Goal: Task Accomplishment & Management: Use online tool/utility

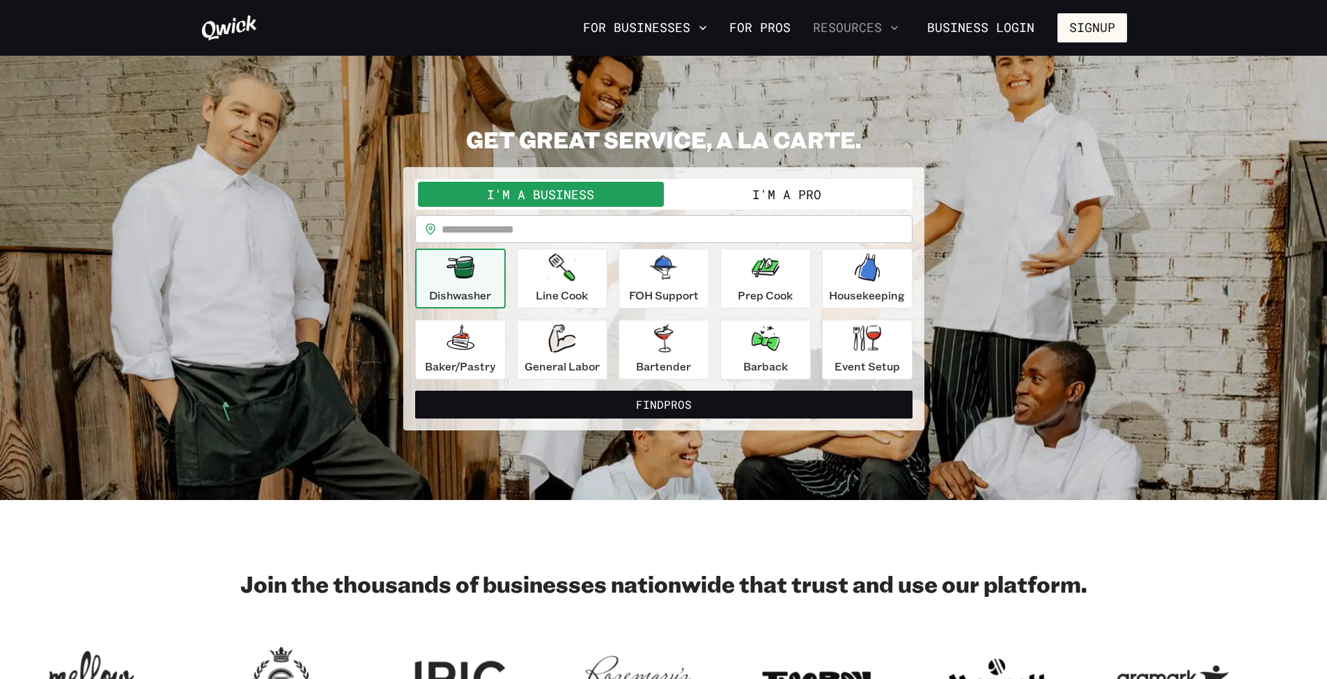
click at [886, 35] on button "Resources" at bounding box center [855, 28] width 97 height 24
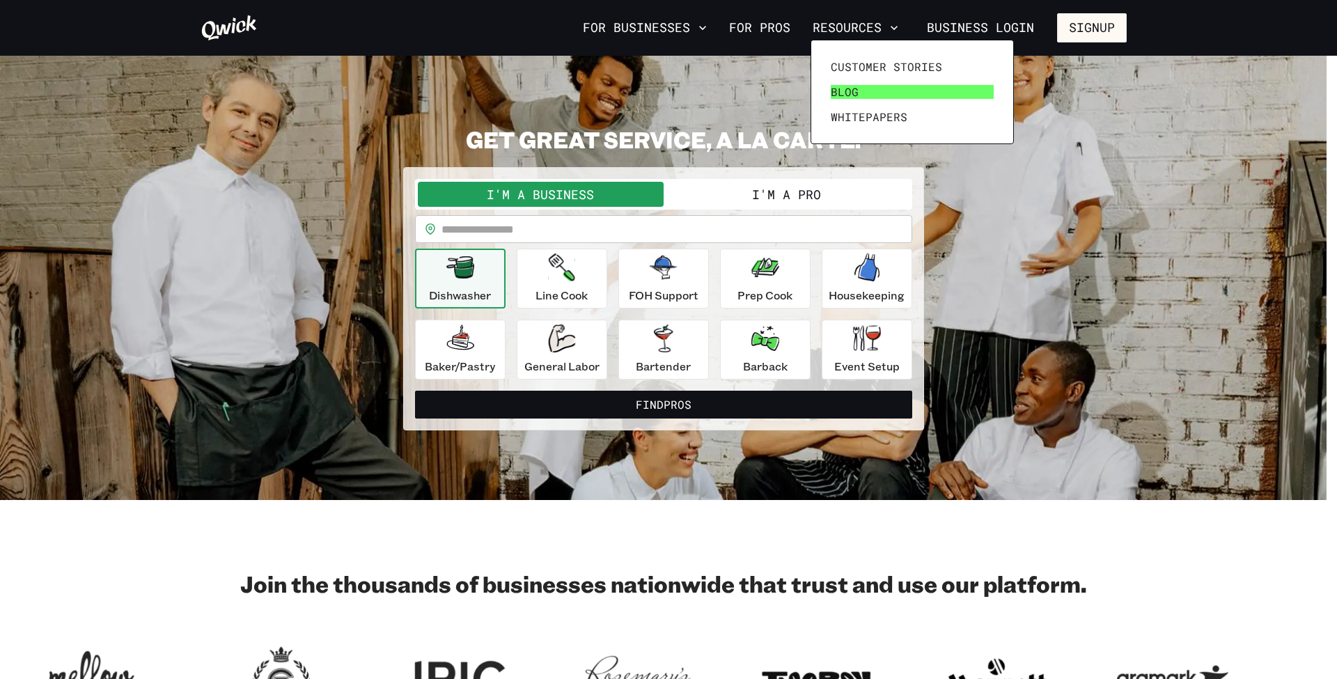
click at [850, 85] on span "Blog" at bounding box center [845, 92] width 28 height 14
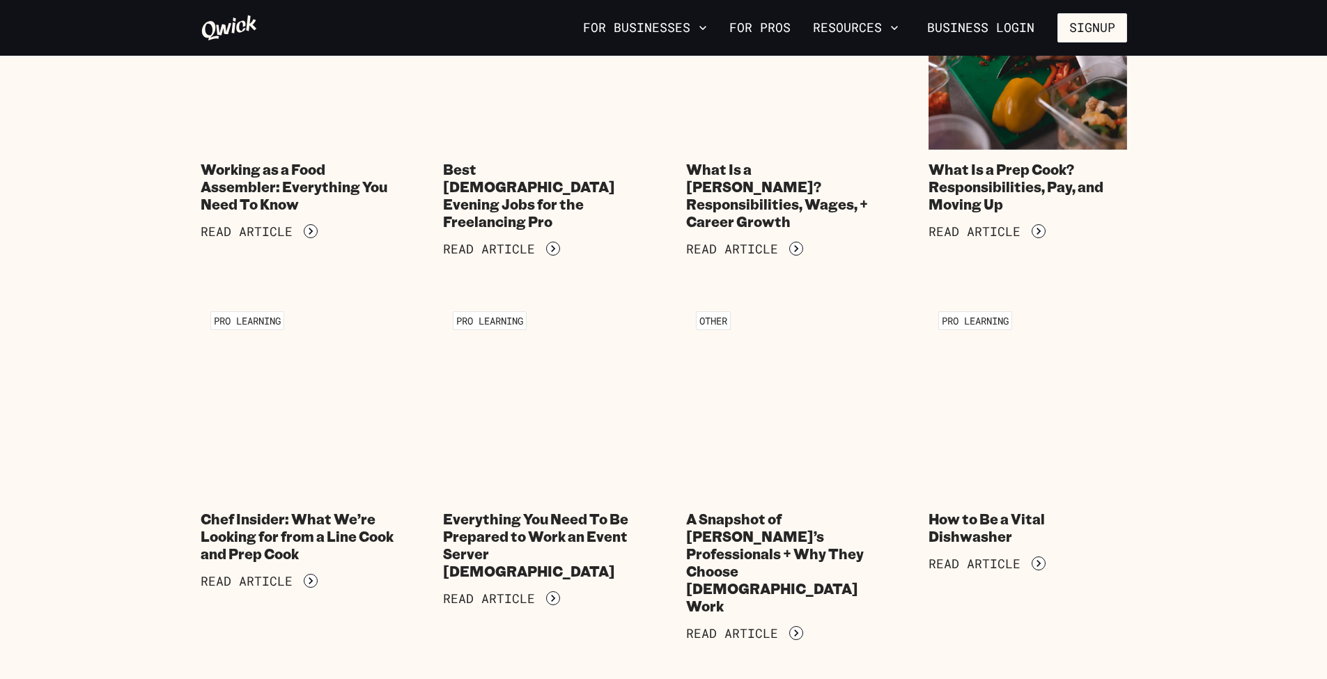
scroll to position [1997, 0]
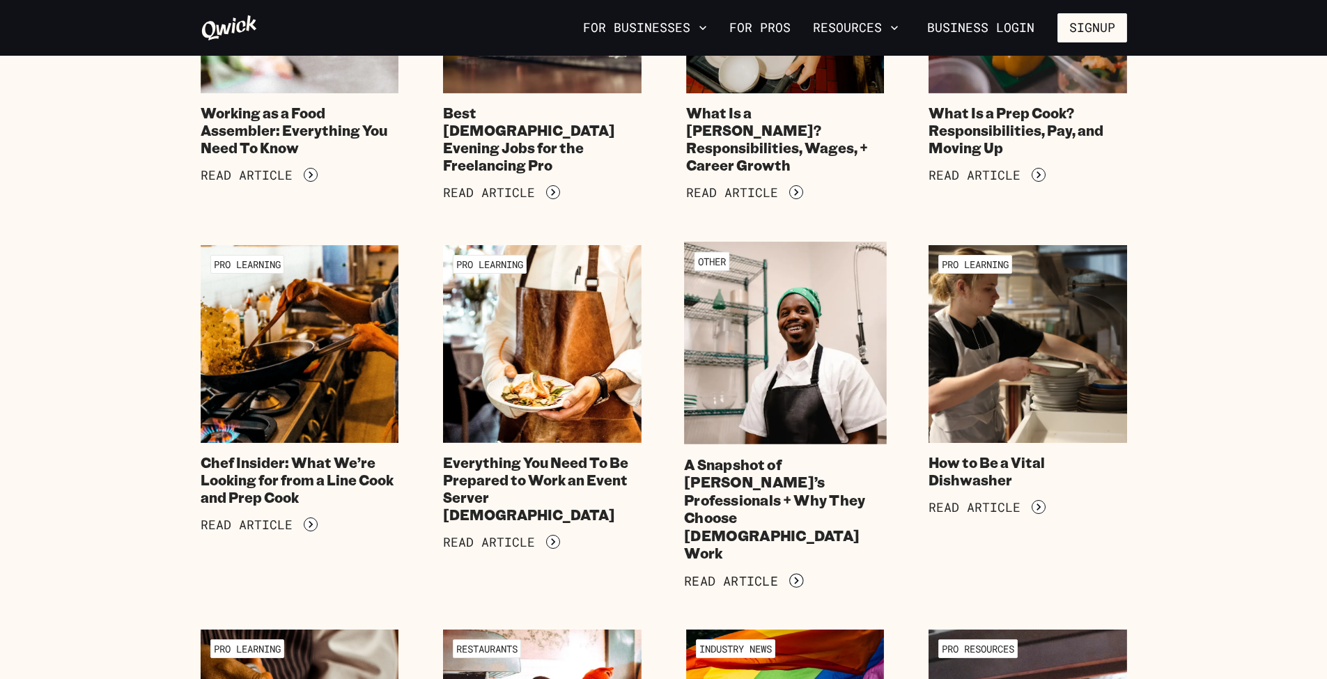
click at [742, 329] on img at bounding box center [785, 343] width 202 height 202
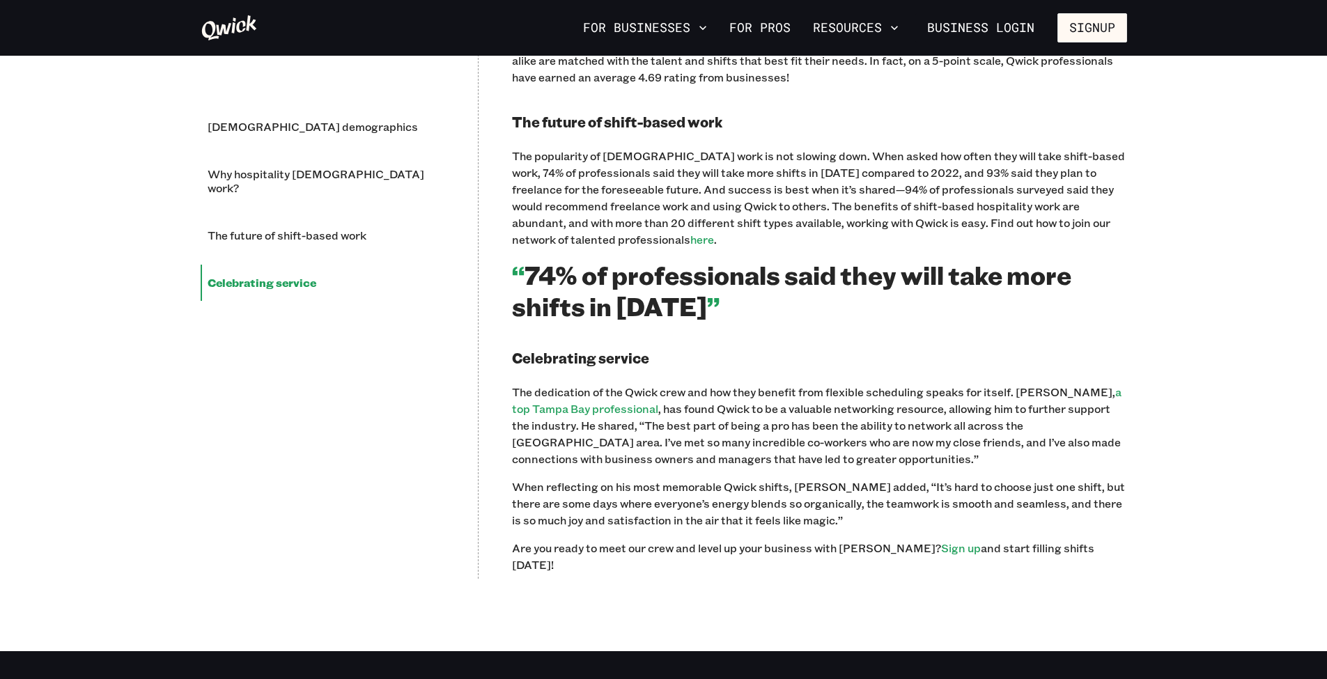
scroll to position [1953, 0]
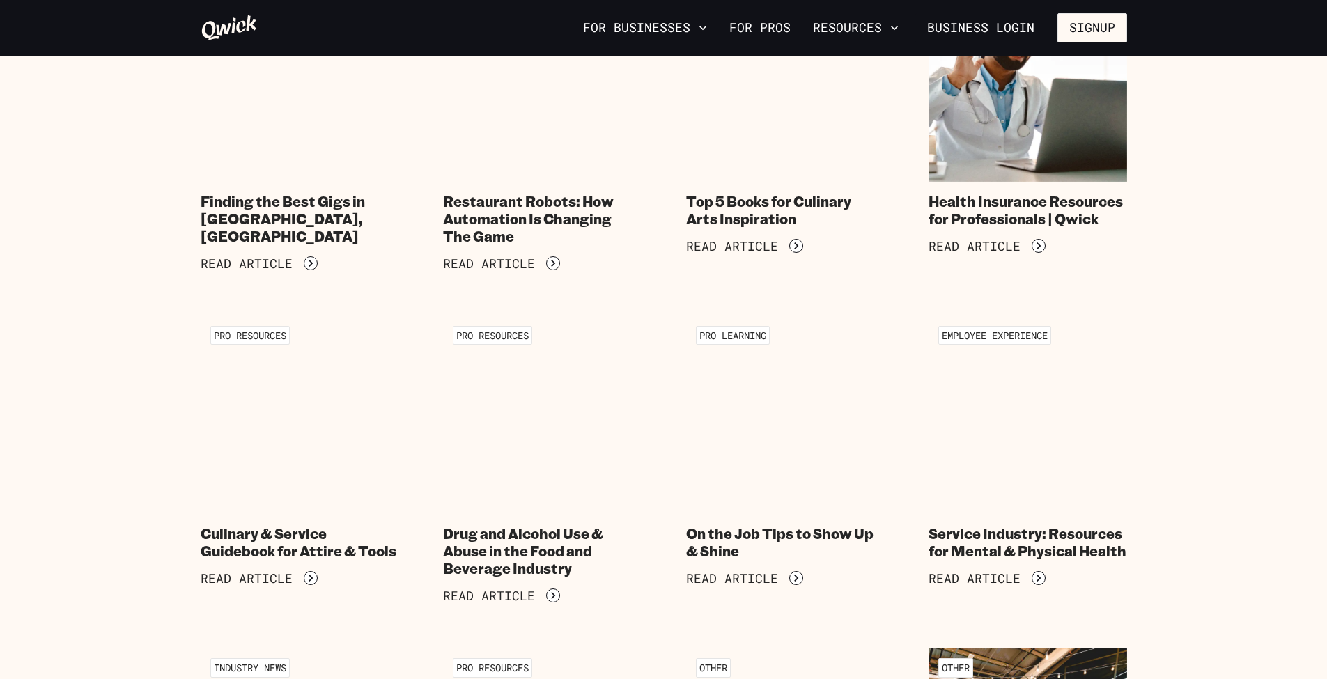
scroll to position [3694, 0]
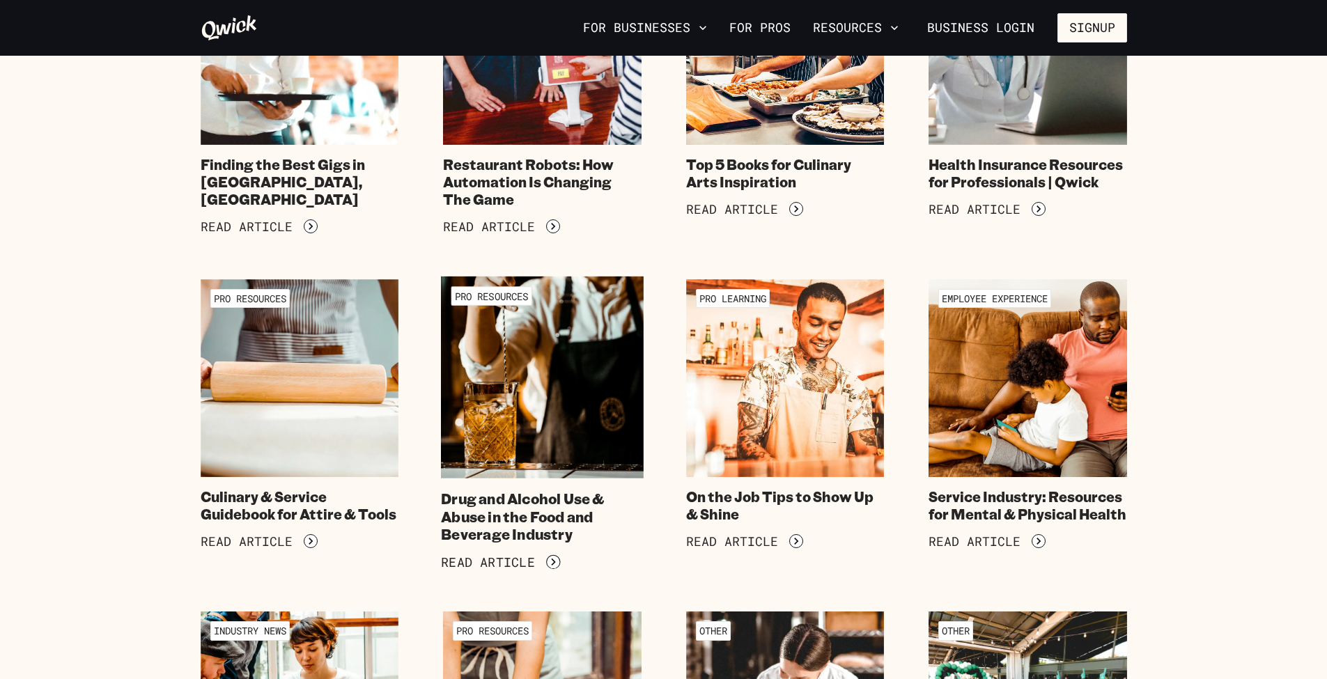
click at [557, 286] on img at bounding box center [542, 377] width 202 height 202
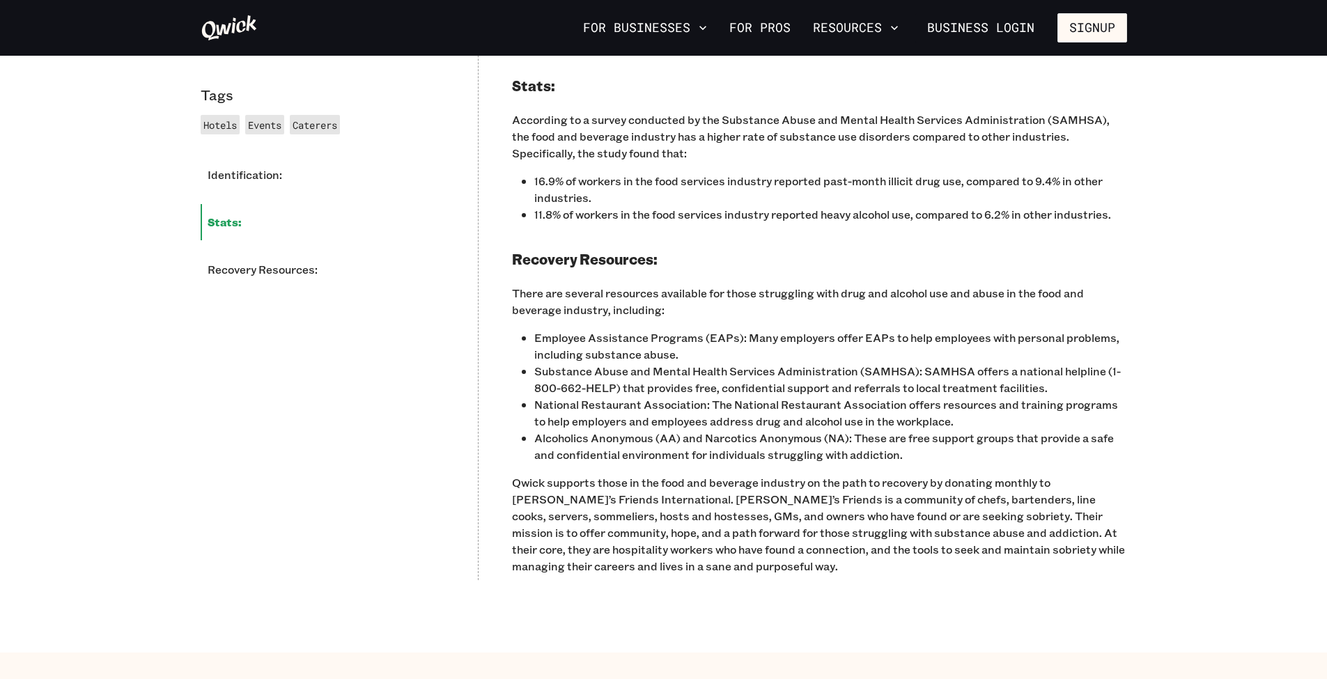
scroll to position [1152, 0]
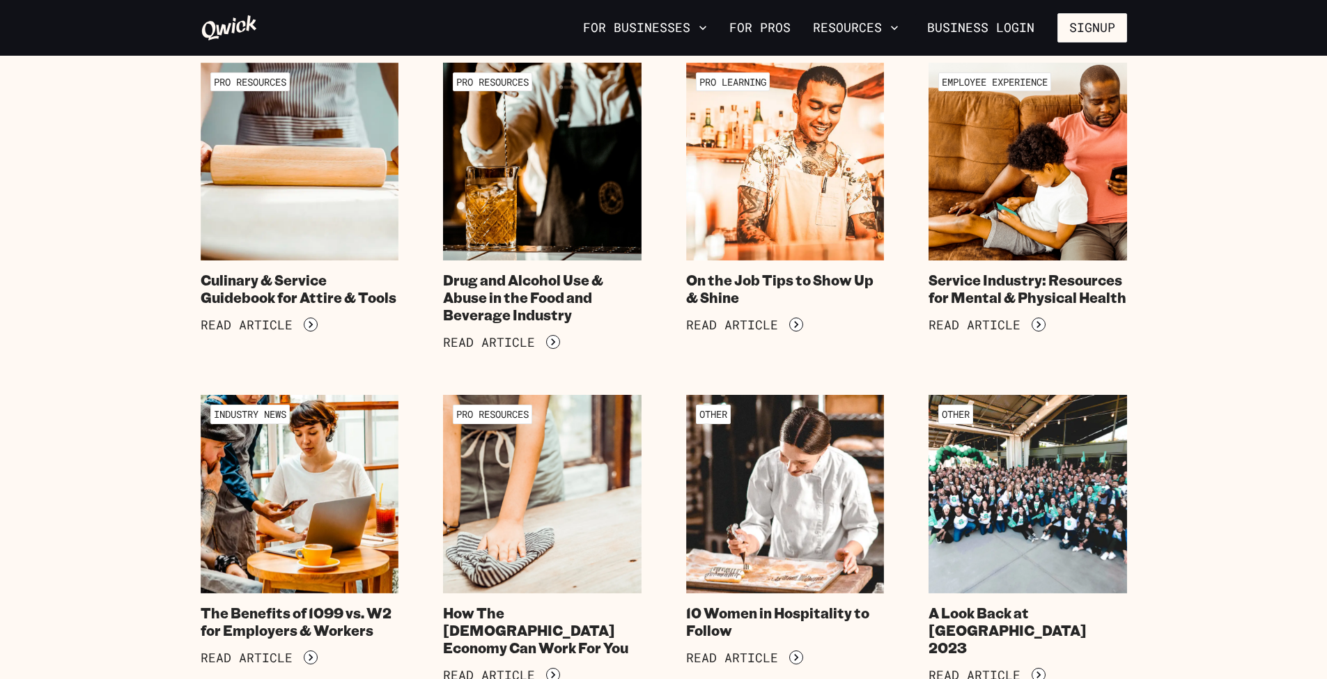
scroll to position [3987, 0]
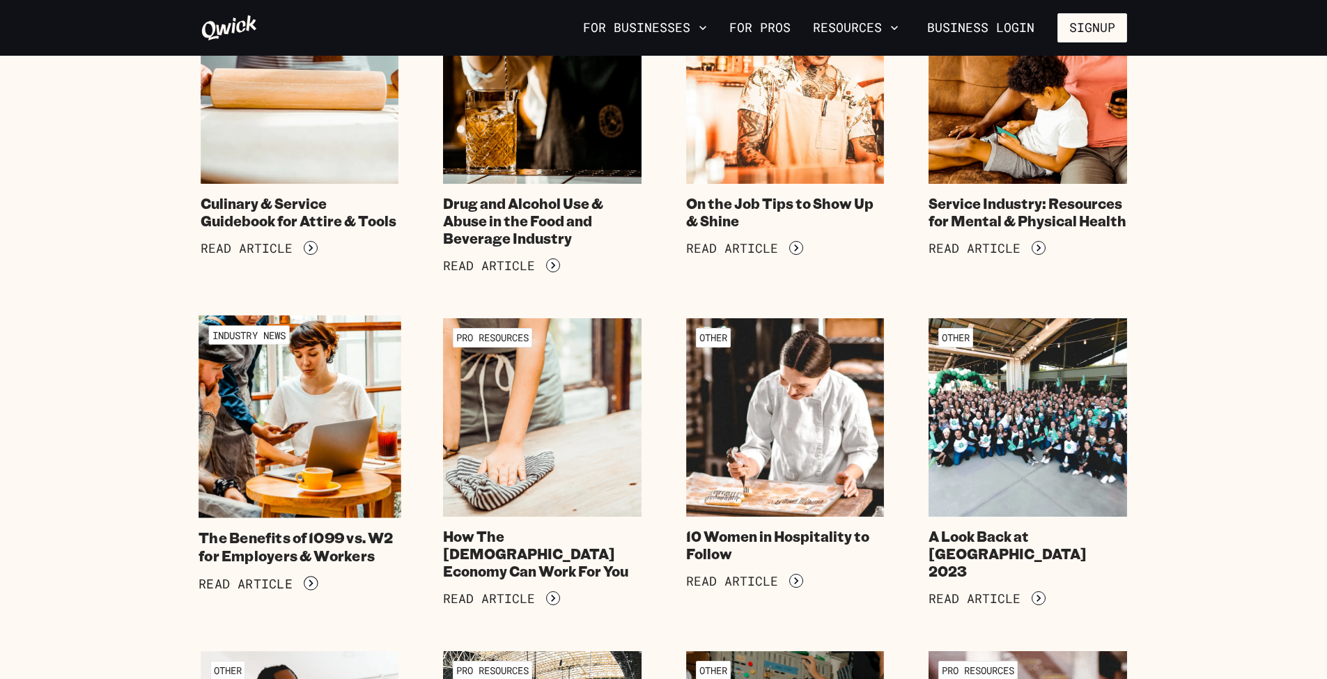
click at [364, 338] on img at bounding box center [299, 416] width 202 height 202
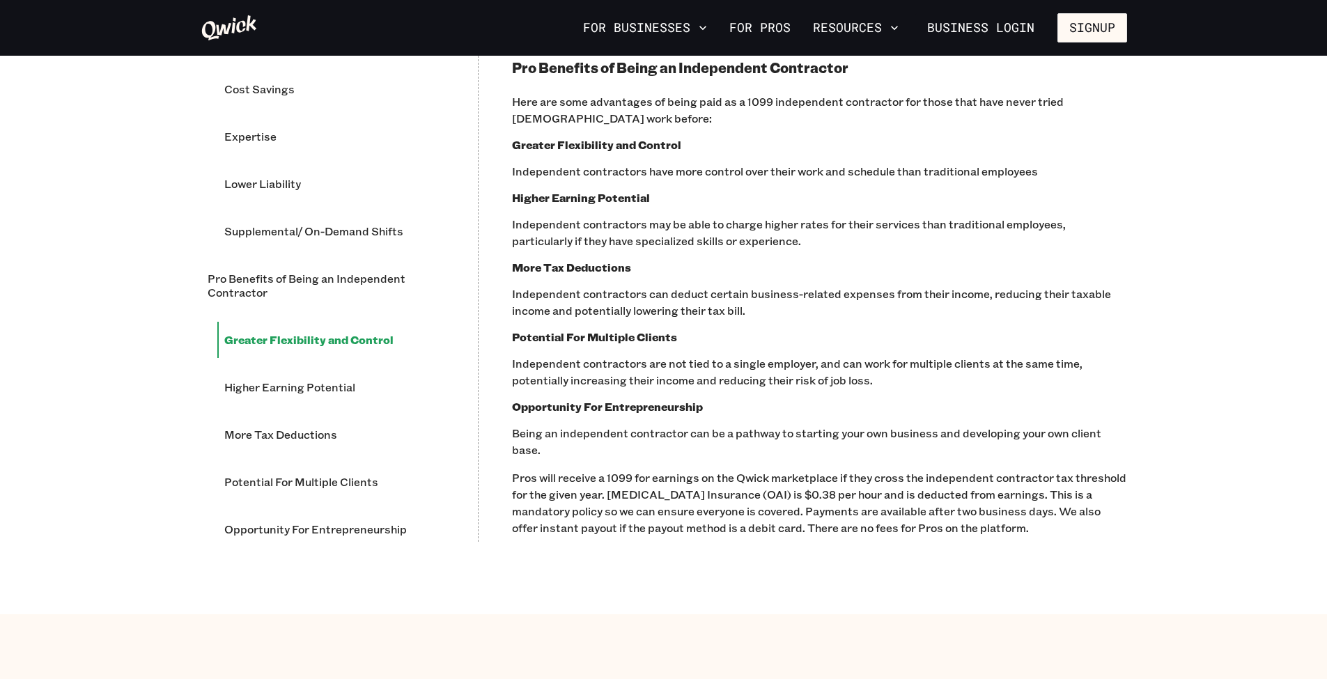
scroll to position [1731, 0]
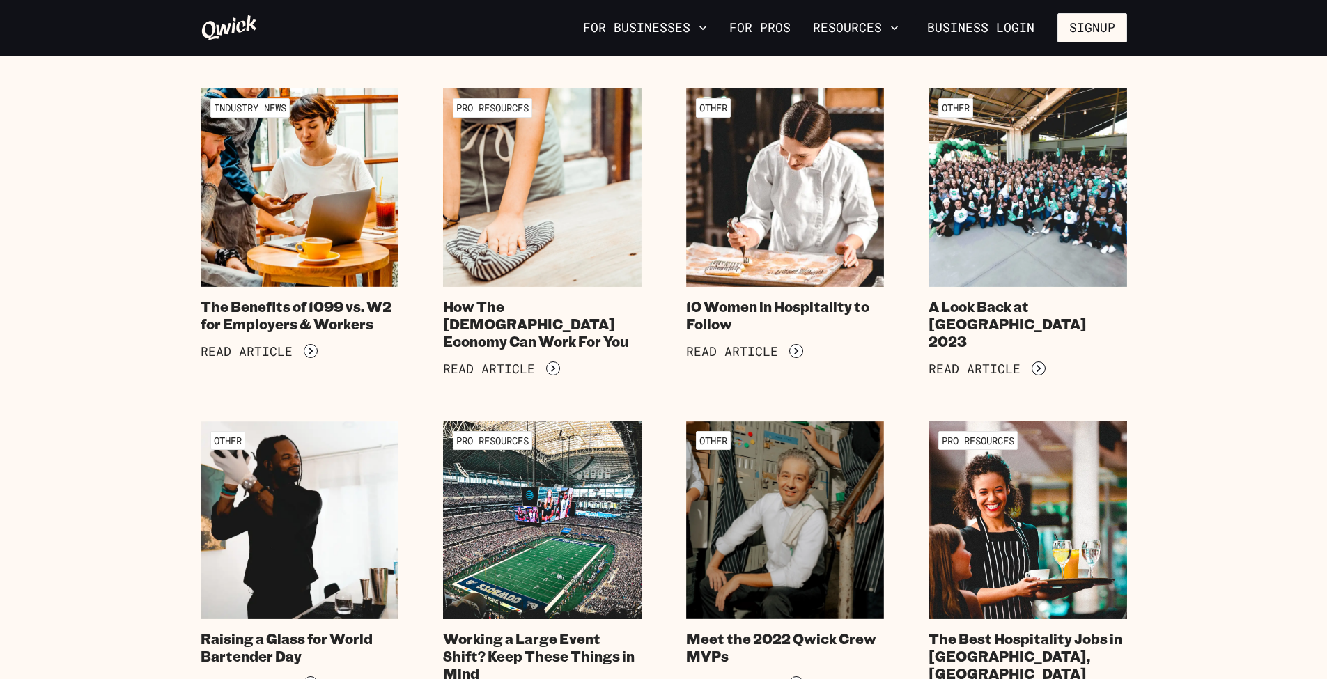
scroll to position [4331, 0]
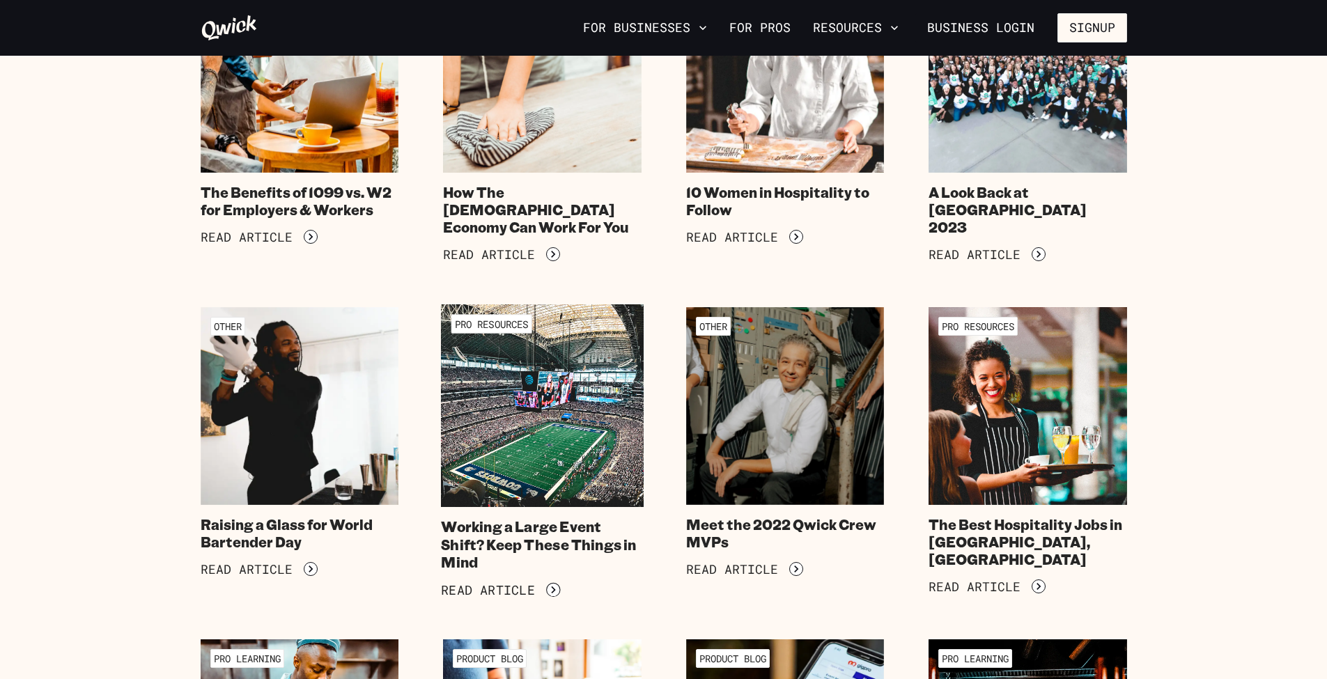
click at [534, 304] on img at bounding box center [542, 405] width 202 height 202
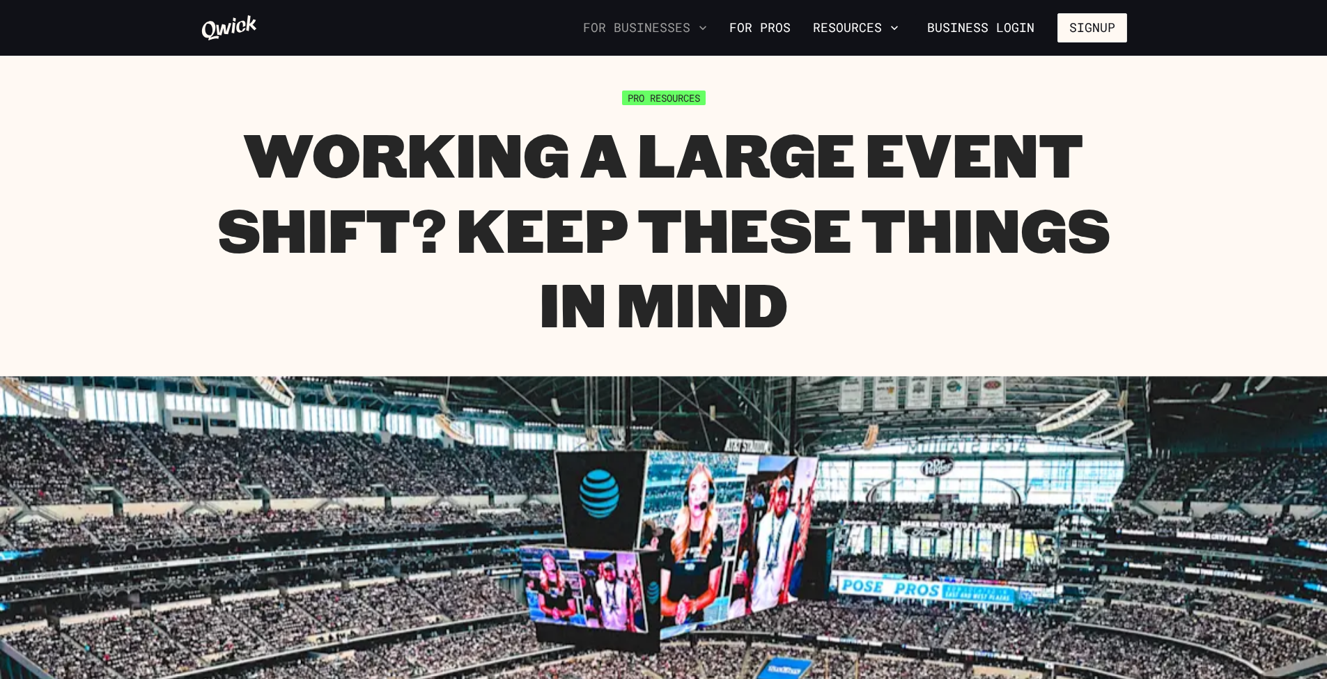
click at [698, 30] on button "For Businesses" at bounding box center [644, 28] width 135 height 24
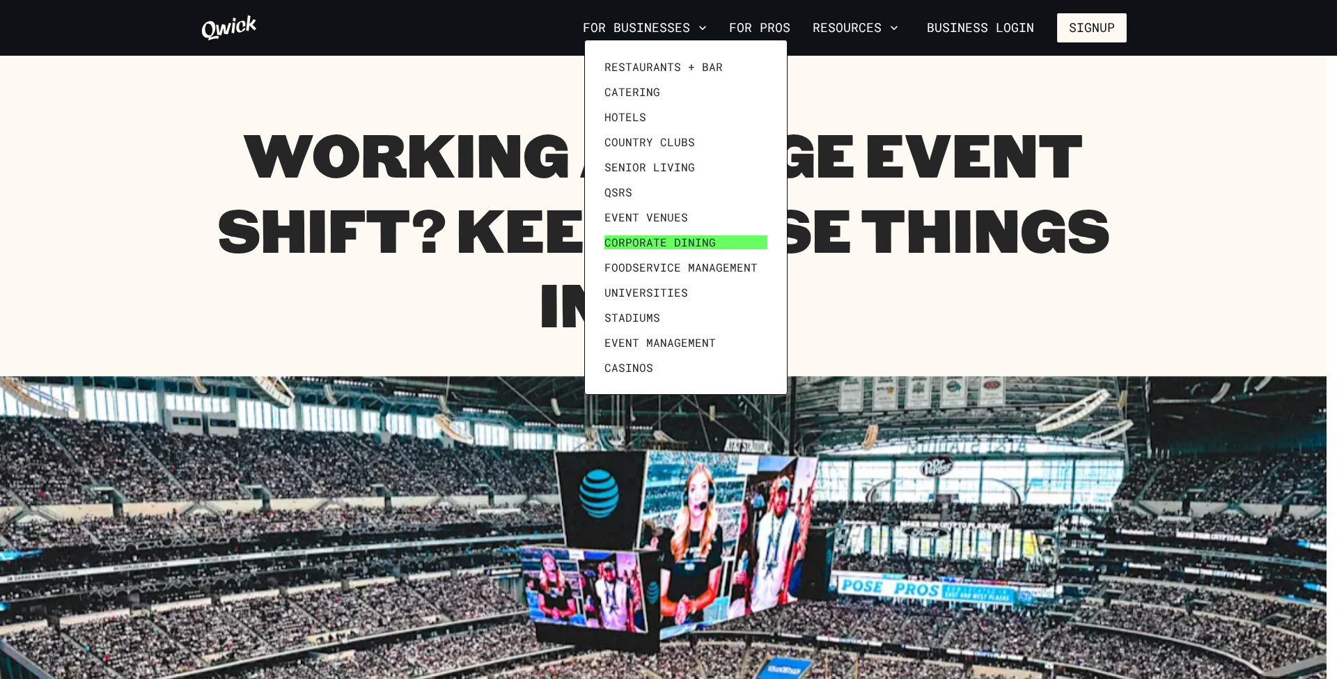
click at [664, 238] on span "Corporate Dining" at bounding box center [659, 242] width 111 height 14
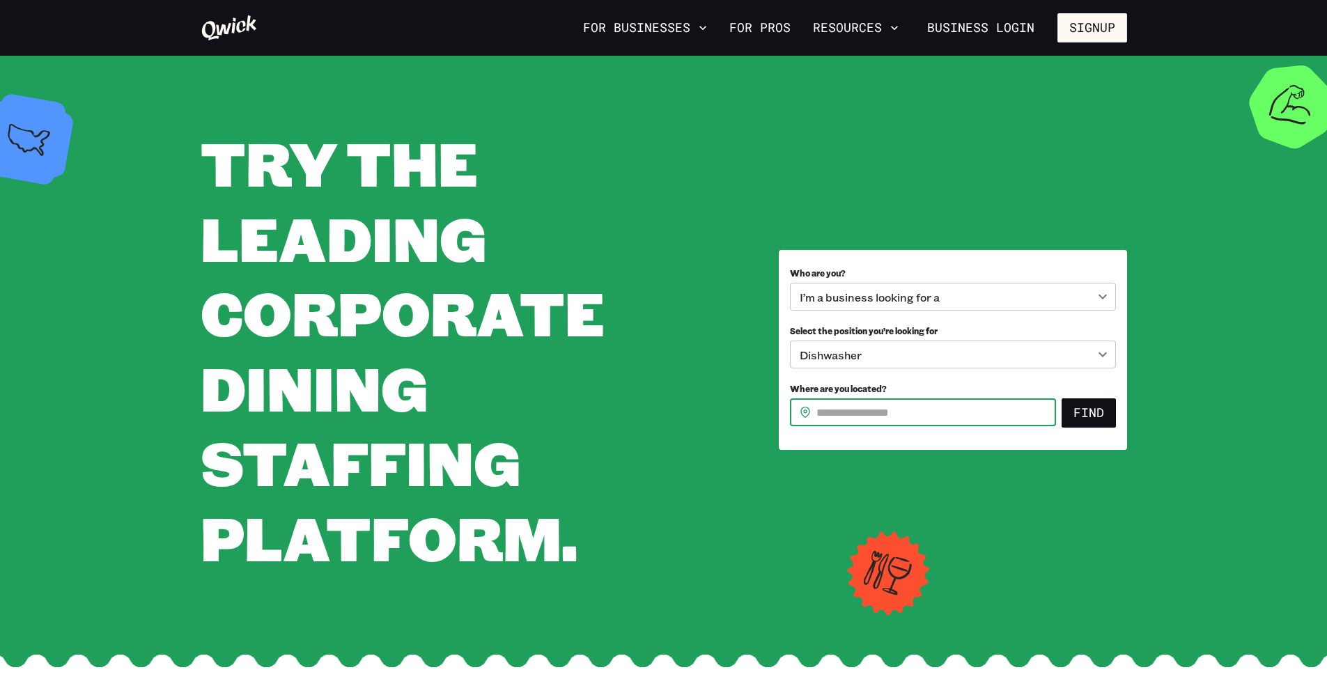
click at [896, 409] on input "Where are you located?" at bounding box center [936, 412] width 240 height 28
type input "*****"
click at [758, 361] on div "**********" at bounding box center [664, 349] width 926 height 449
click at [1080, 410] on button "Find" at bounding box center [1088, 412] width 54 height 29
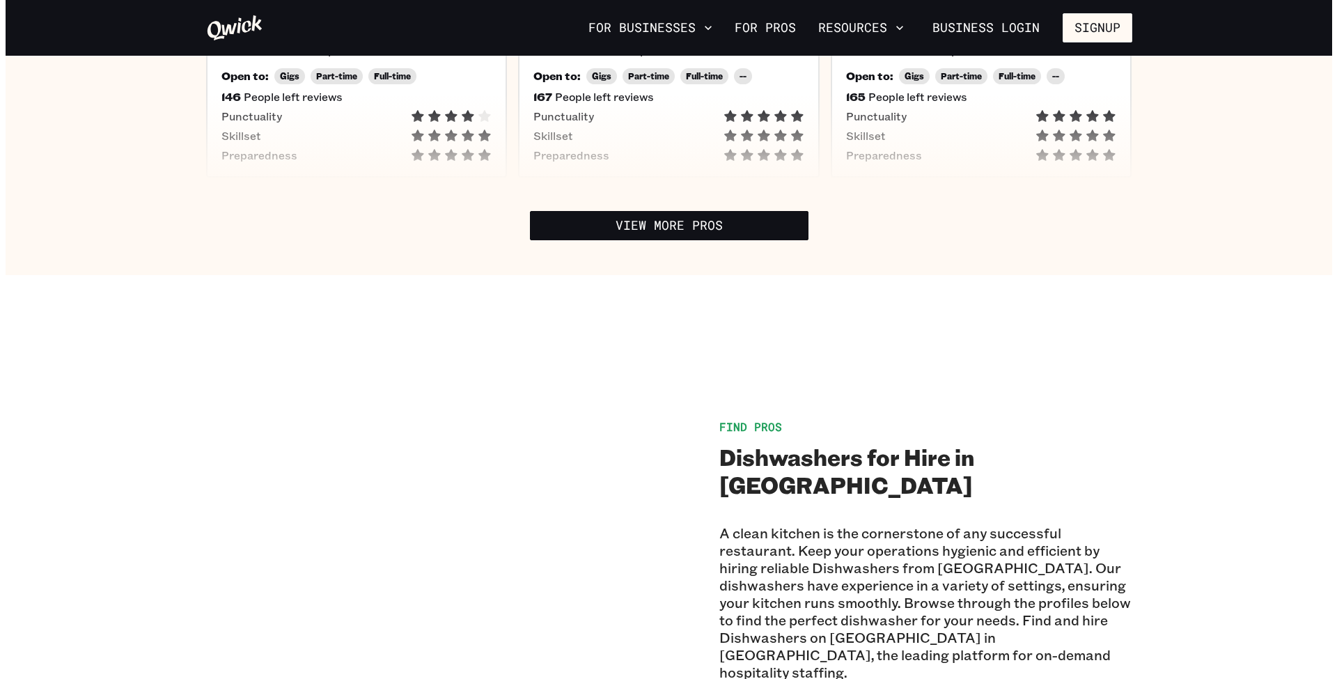
scroll to position [22, 0]
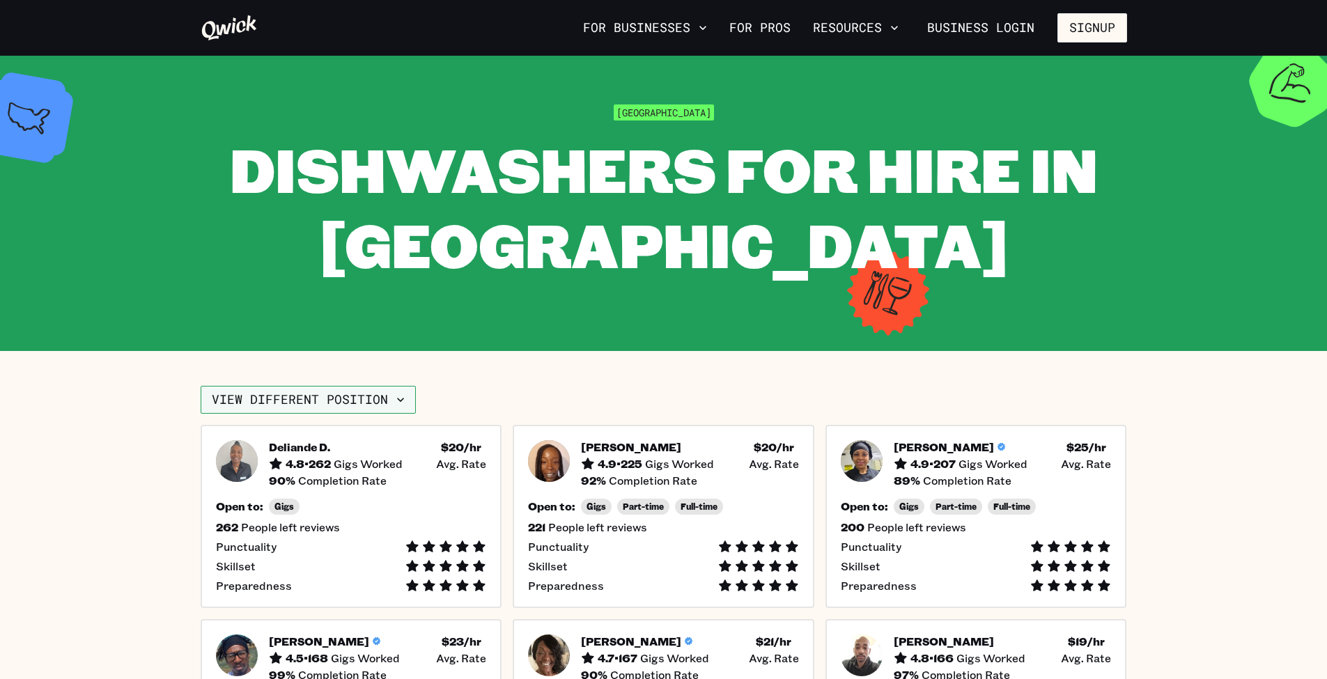
click at [397, 398] on icon "button" at bounding box center [400, 400] width 7 height 4
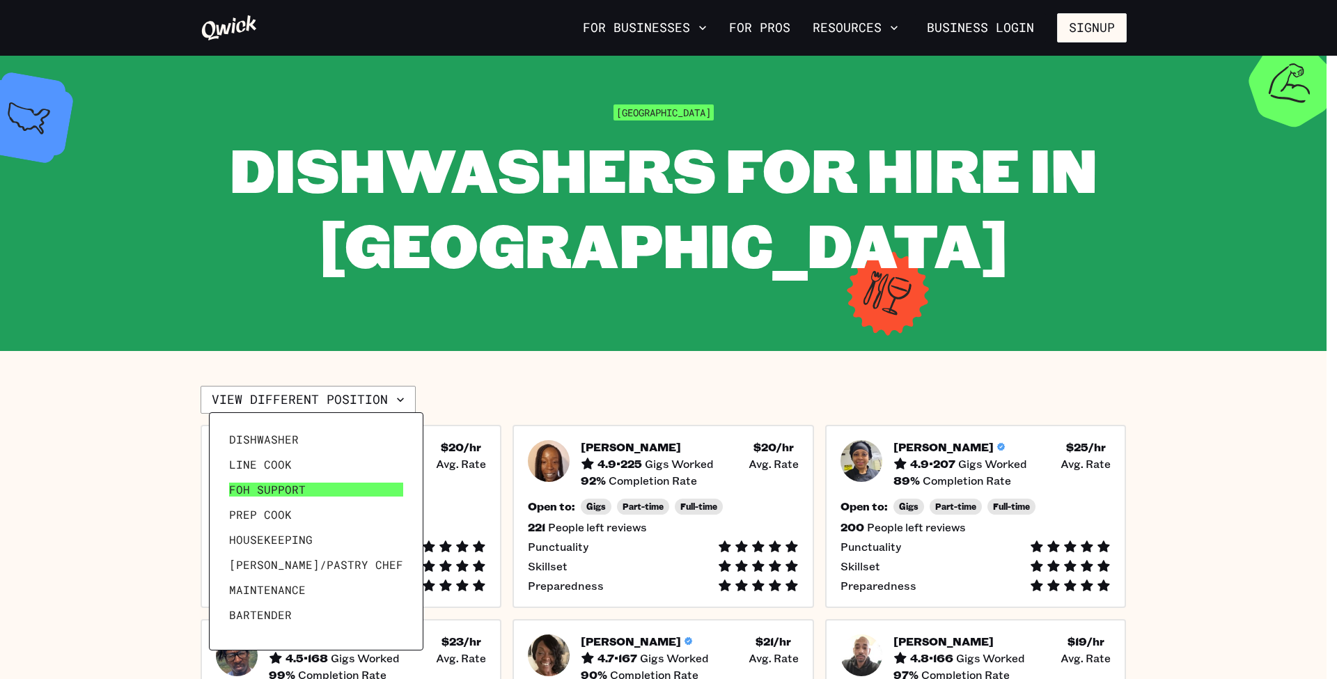
click at [293, 482] on link "FOH Support" at bounding box center [316, 489] width 185 height 25
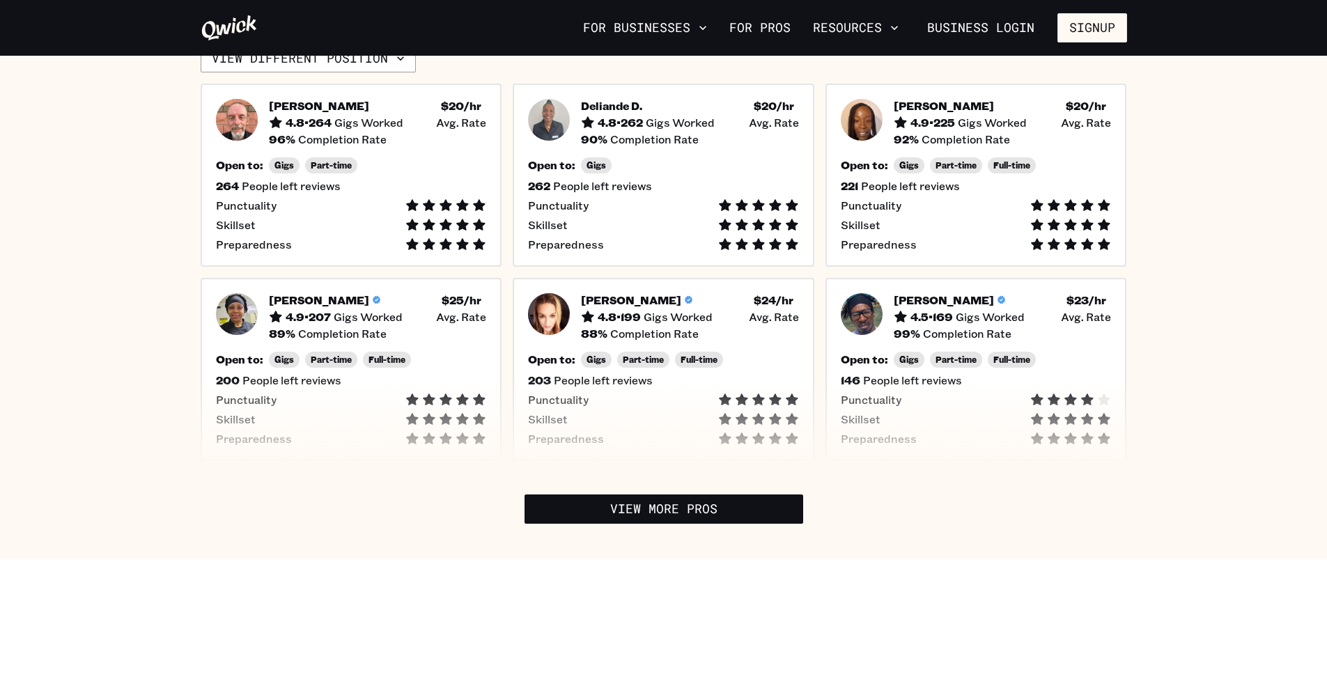
scroll to position [253, 0]
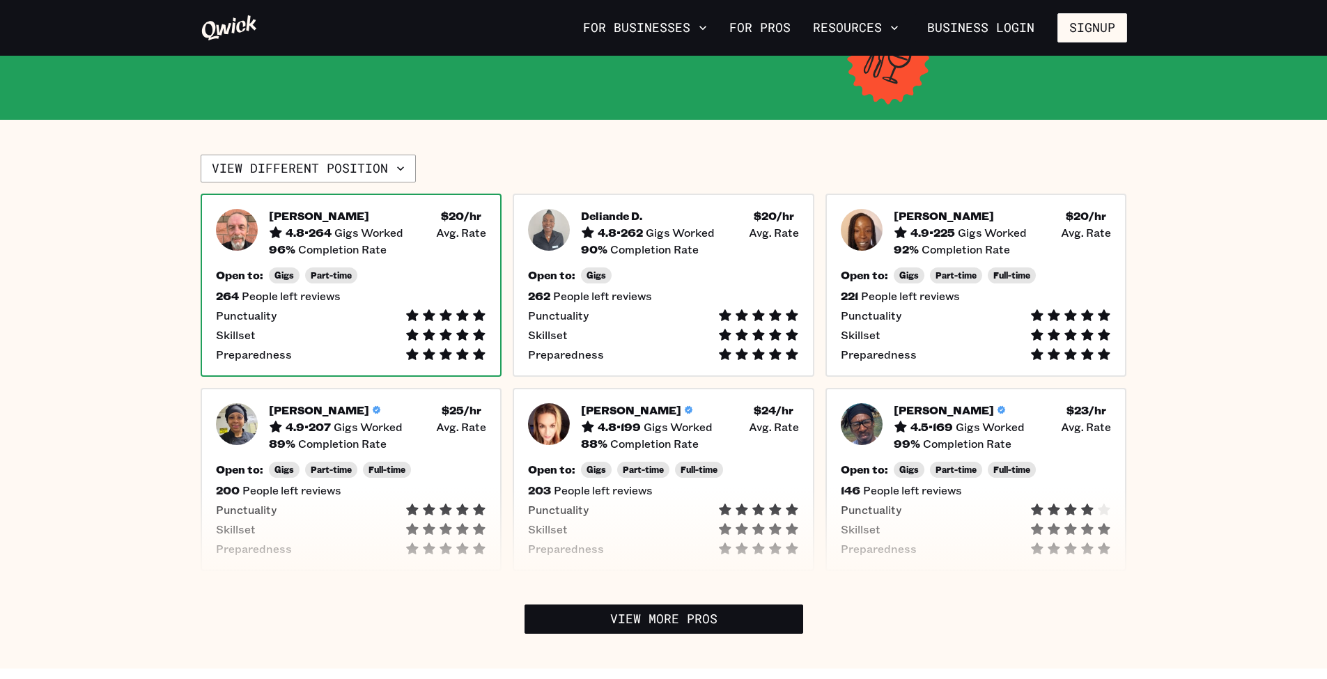
click at [295, 328] on div "Skillset" at bounding box center [351, 335] width 271 height 14
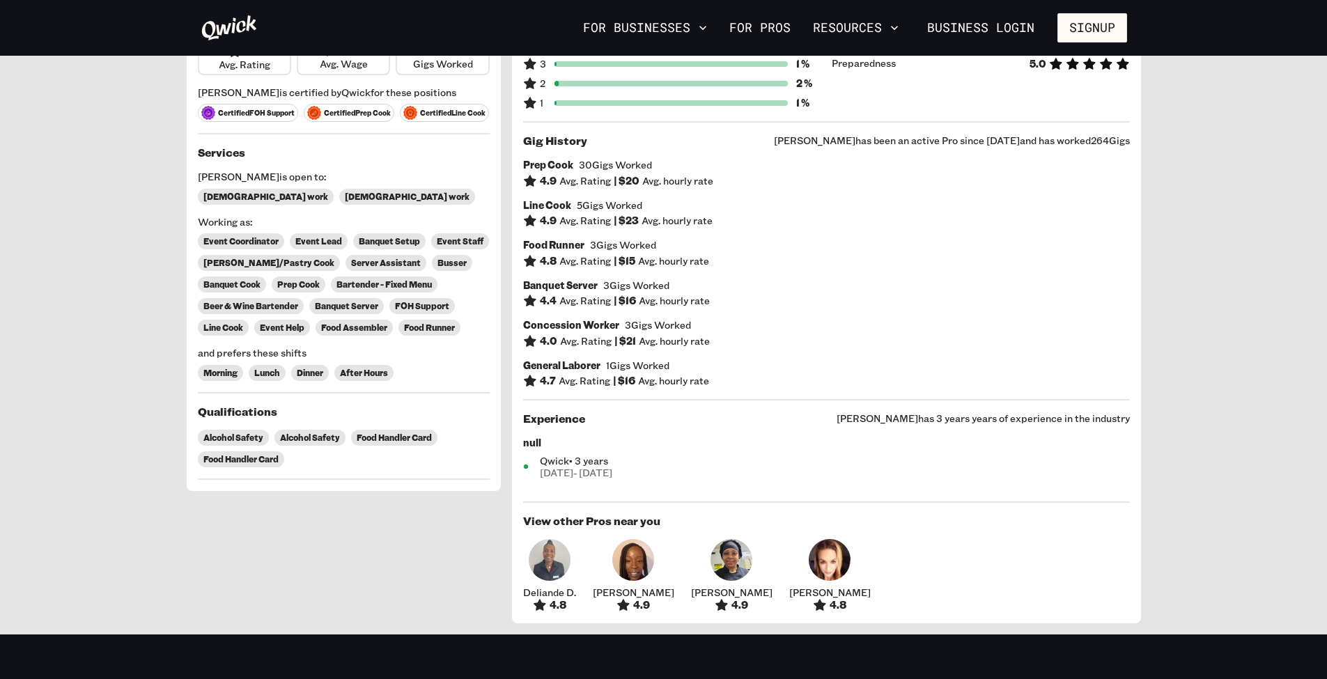
scroll to position [132, 0]
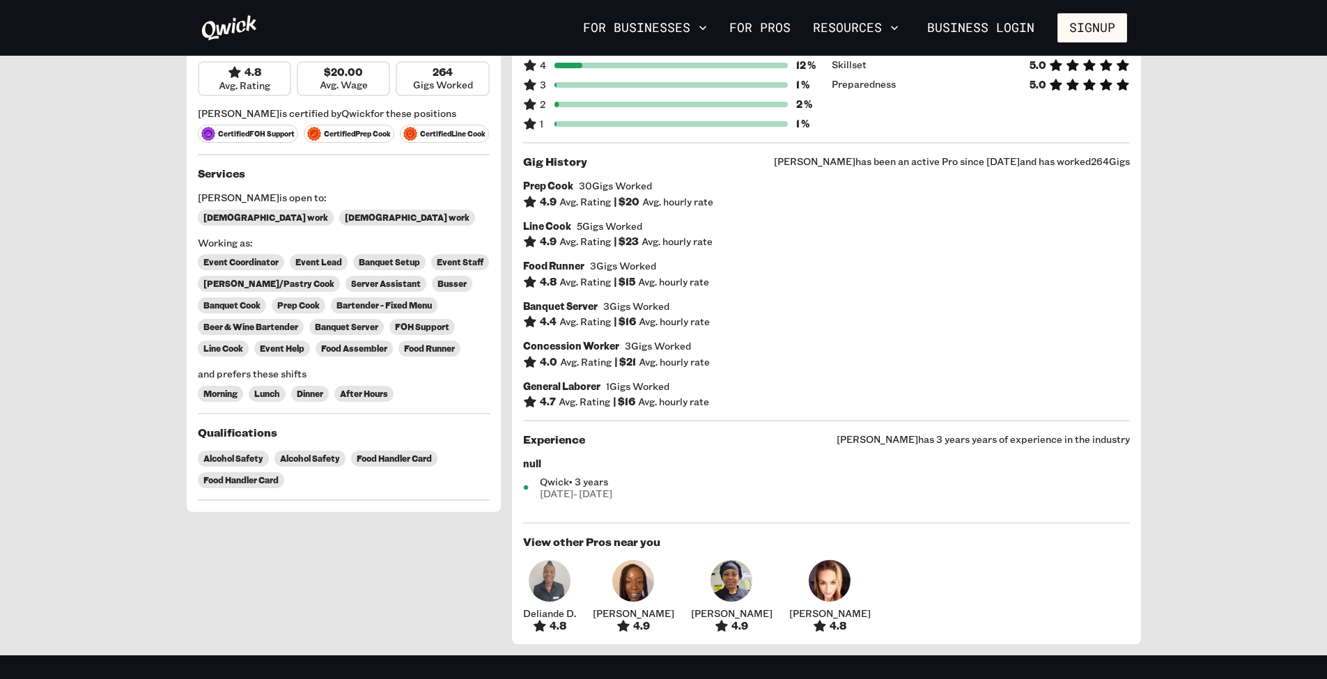
click at [928, 221] on div "Line Cook 5 Gigs Worked" at bounding box center [826, 226] width 607 height 13
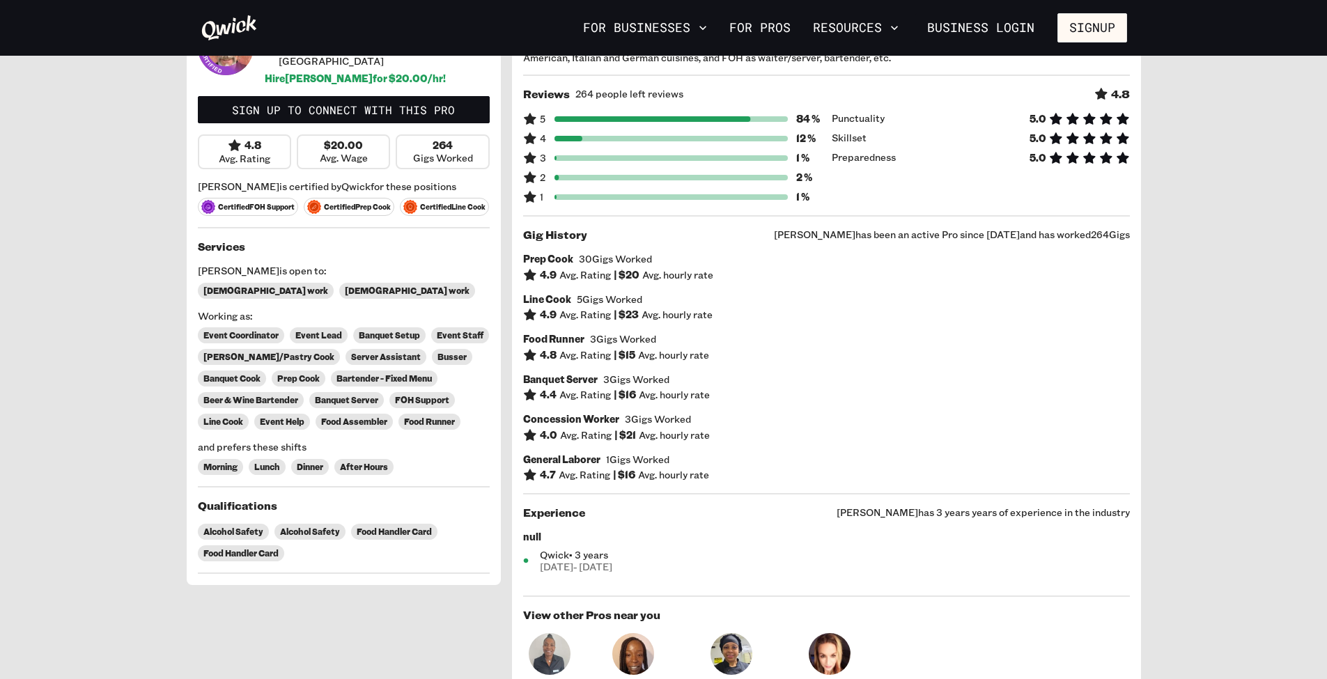
scroll to position [67, 0]
